Goal: Information Seeking & Learning: Learn about a topic

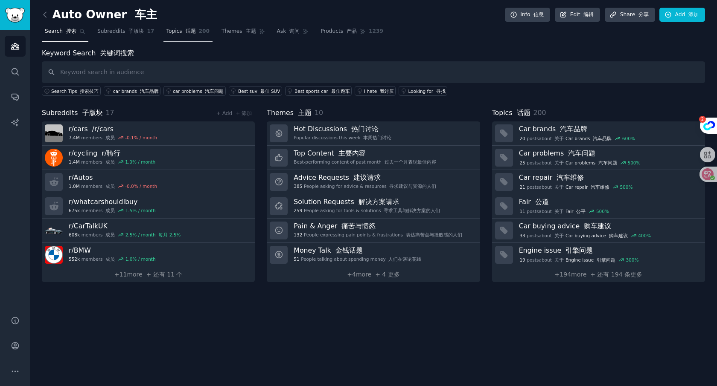
click at [178, 36] on link "Topics 话题 200" at bounding box center [187, 33] width 49 height 17
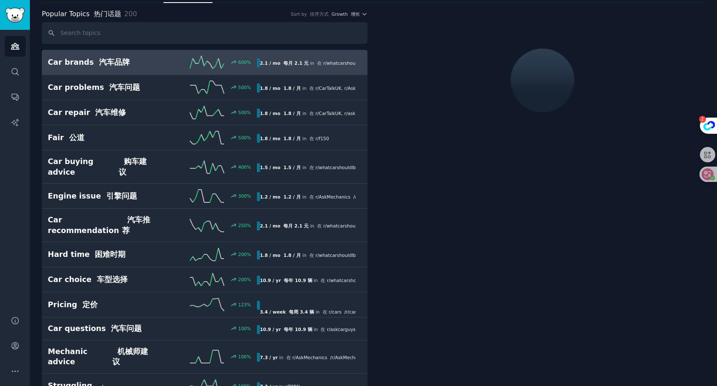
scroll to position [58, 0]
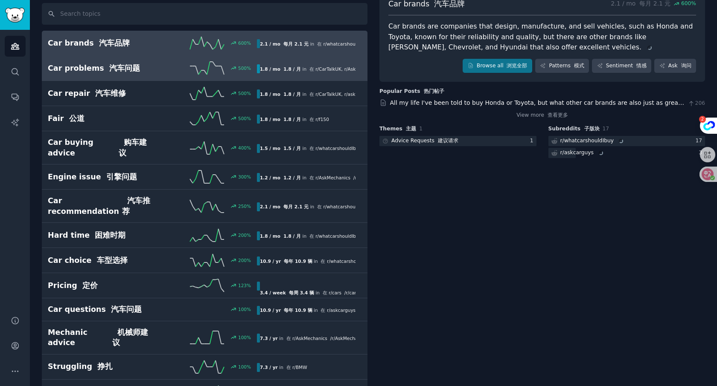
click at [132, 68] on h2 "Car problems 汽车问题" at bounding box center [100, 68] width 104 height 11
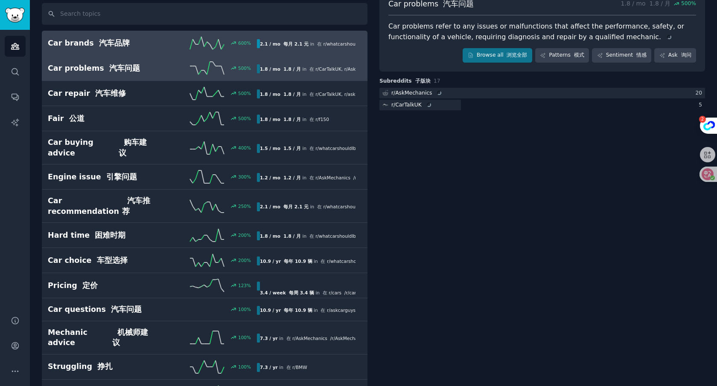
click at [209, 39] on icon at bounding box center [207, 43] width 34 height 13
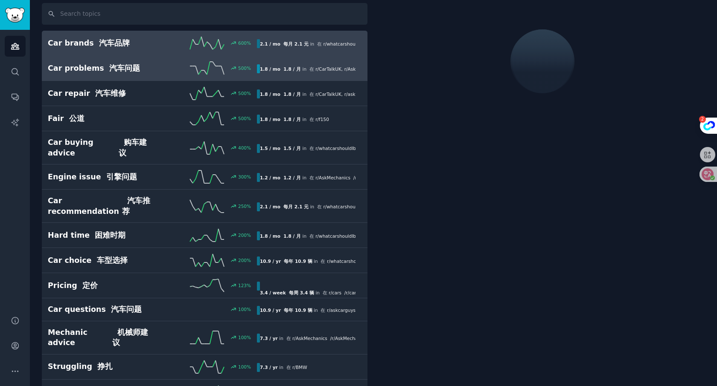
click at [165, 74] on div "500 %" at bounding box center [204, 68] width 104 height 13
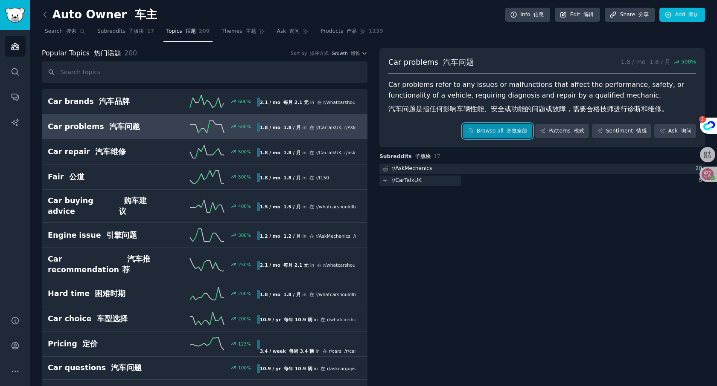
click at [515, 128] on font "浏览全部" at bounding box center [516, 131] width 20 height 6
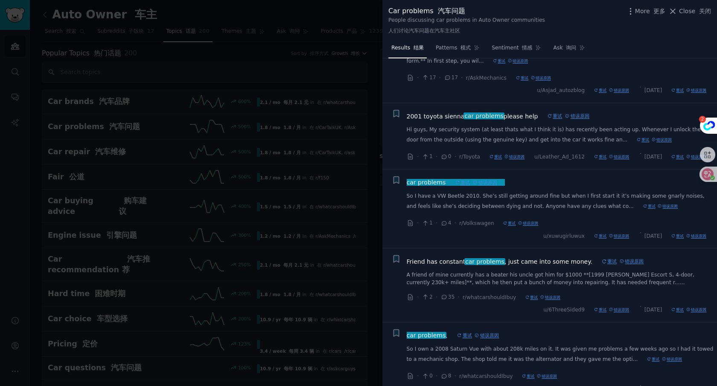
scroll to position [3502, 0]
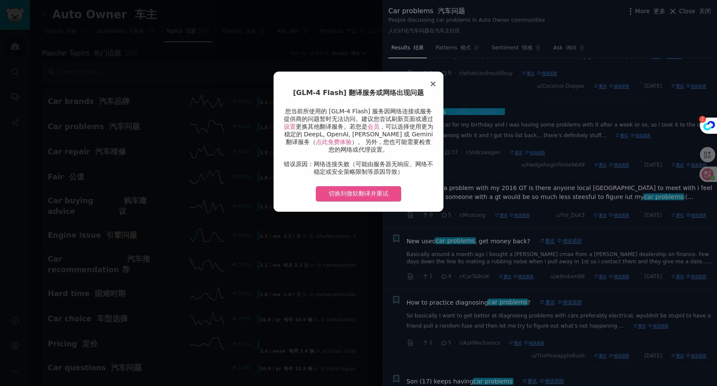
click at [434, 84] on span "×" at bounding box center [432, 83] width 7 height 10
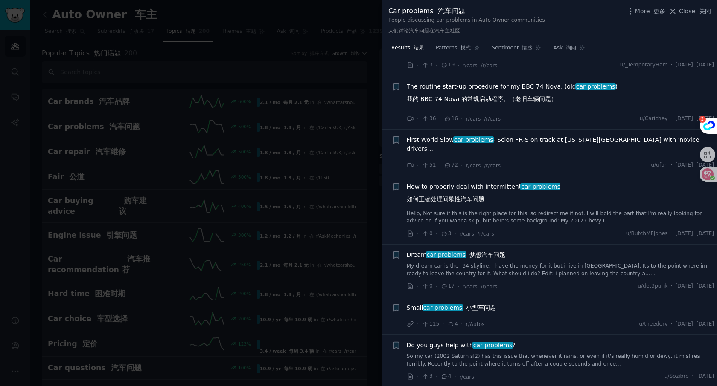
scroll to position [5384, 0]
click at [359, 83] on div at bounding box center [358, 193] width 717 height 386
